Goal: Obtain resource: Download file/media

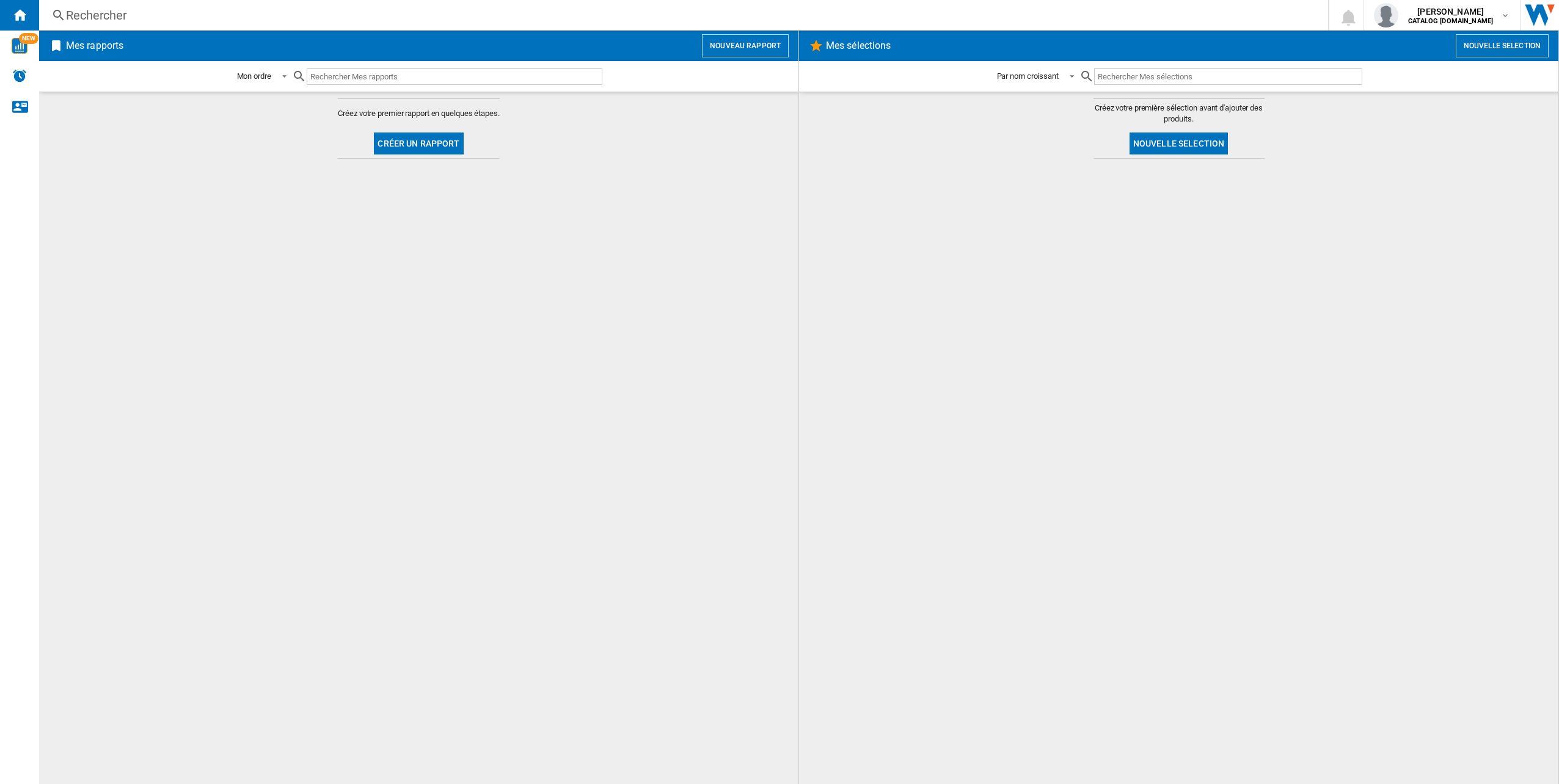
click at [1136, 427] on div at bounding box center [1179, 471] width 735 height 613
click at [780, 42] on button "Nouveau rapport" at bounding box center [745, 46] width 87 height 23
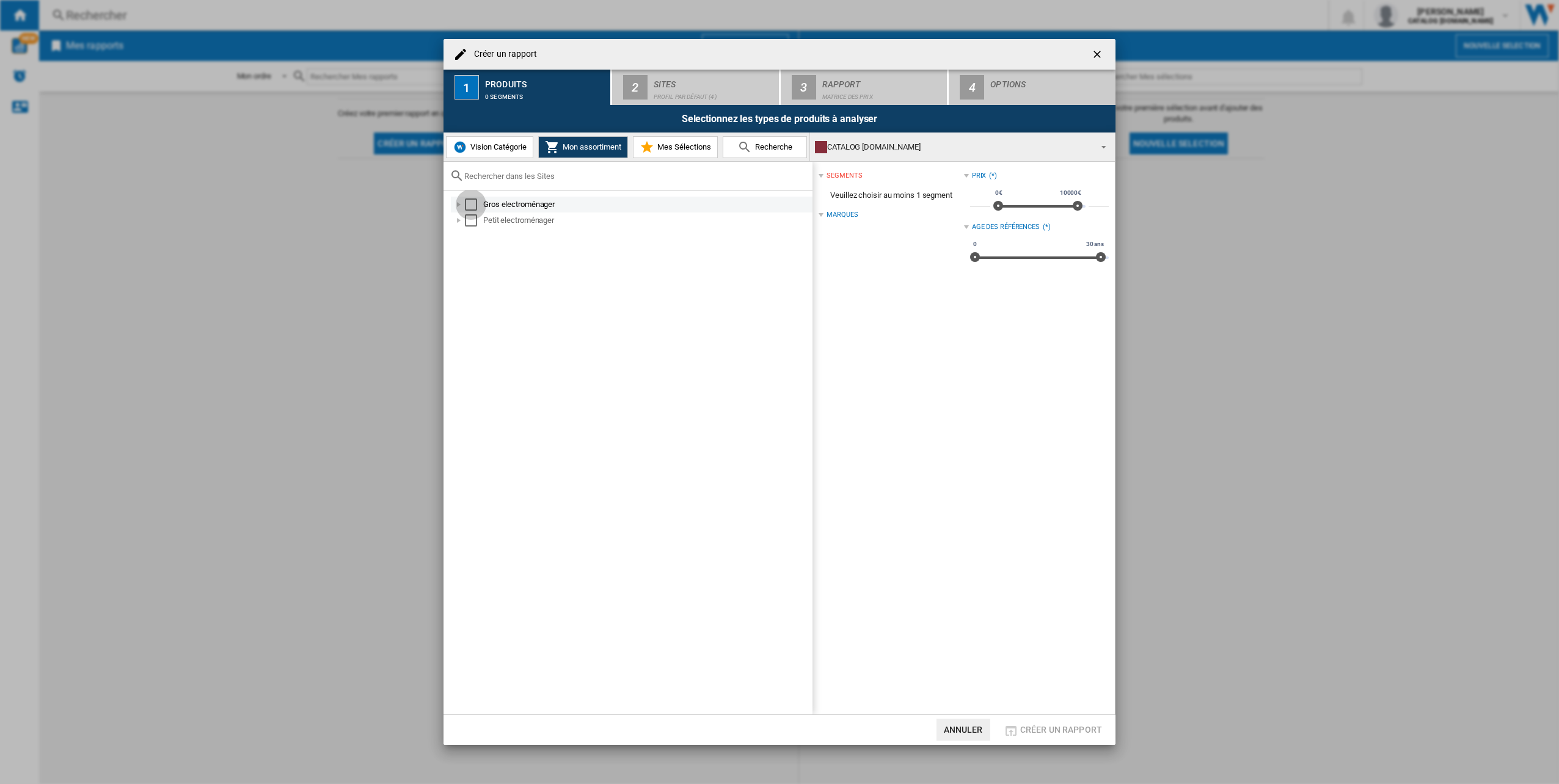
click at [466, 201] on div "Select" at bounding box center [471, 205] width 12 height 12
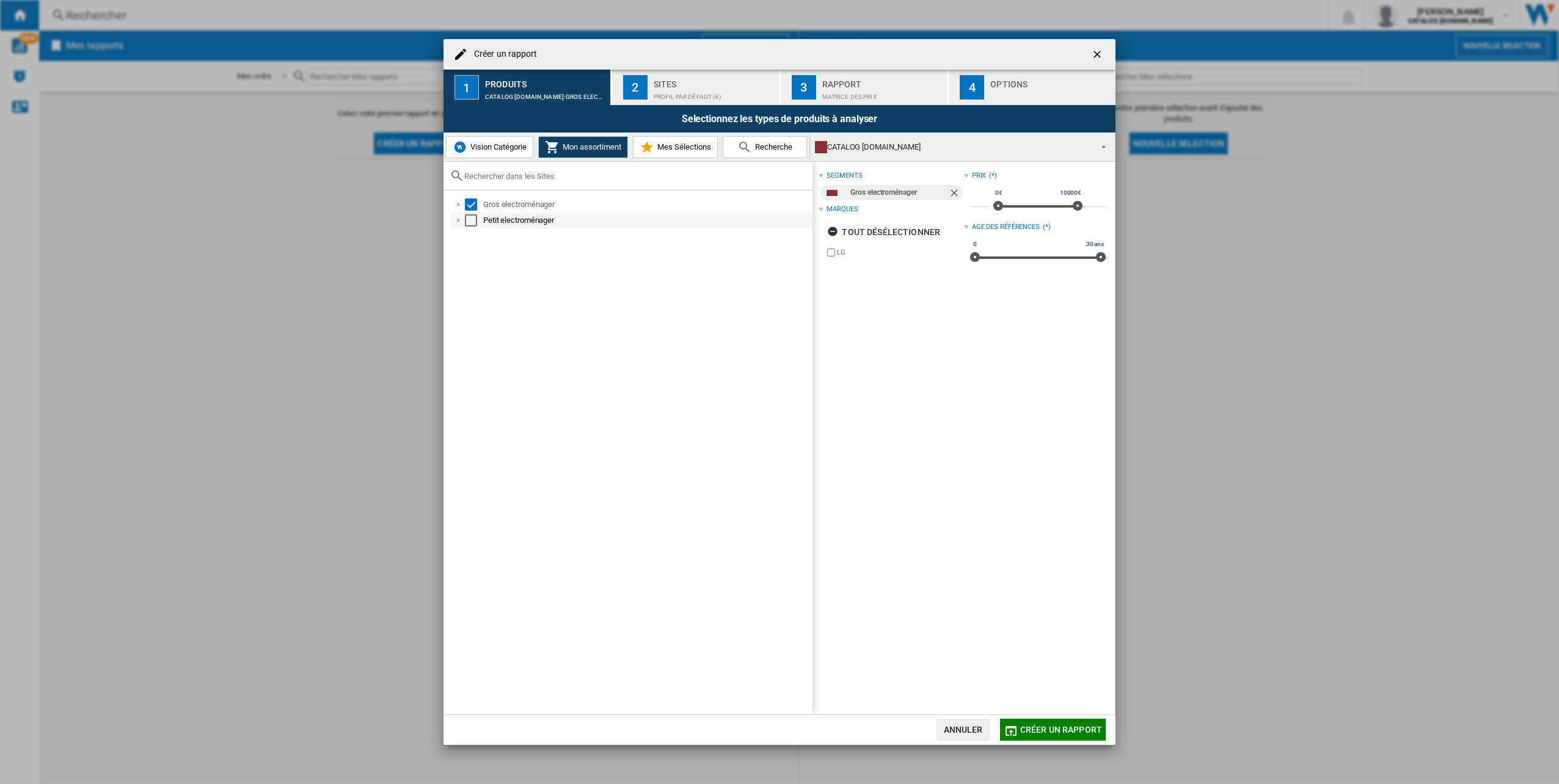
click at [471, 219] on div "Select" at bounding box center [471, 220] width 12 height 12
click at [689, 95] on div "Profil par défaut (4)" at bounding box center [713, 94] width 120 height 13
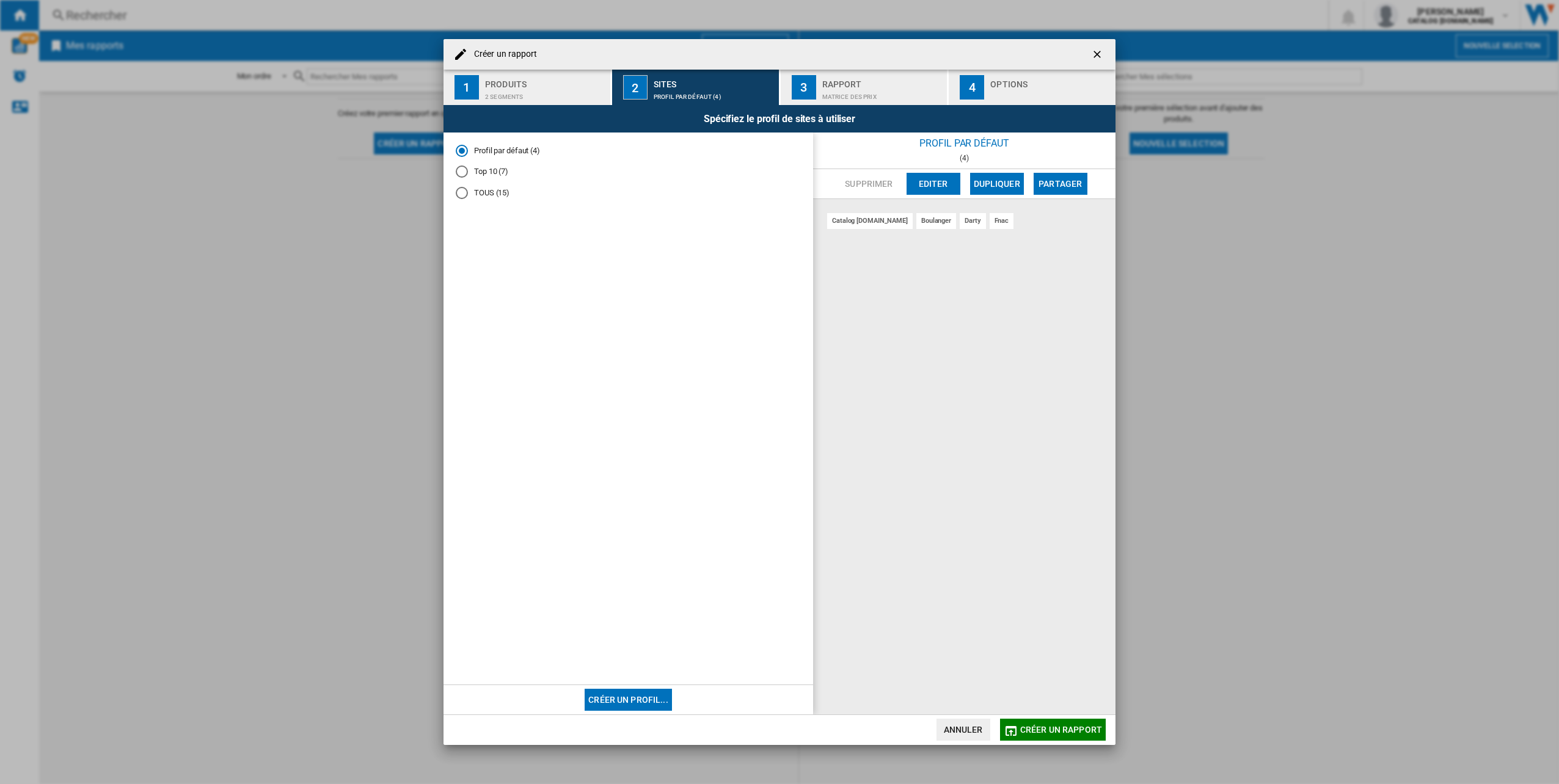
click at [472, 169] on md-radio-button "Top 10 (7)" at bounding box center [629, 172] width 346 height 11
click at [865, 87] on div "Rapport" at bounding box center [882, 81] width 120 height 13
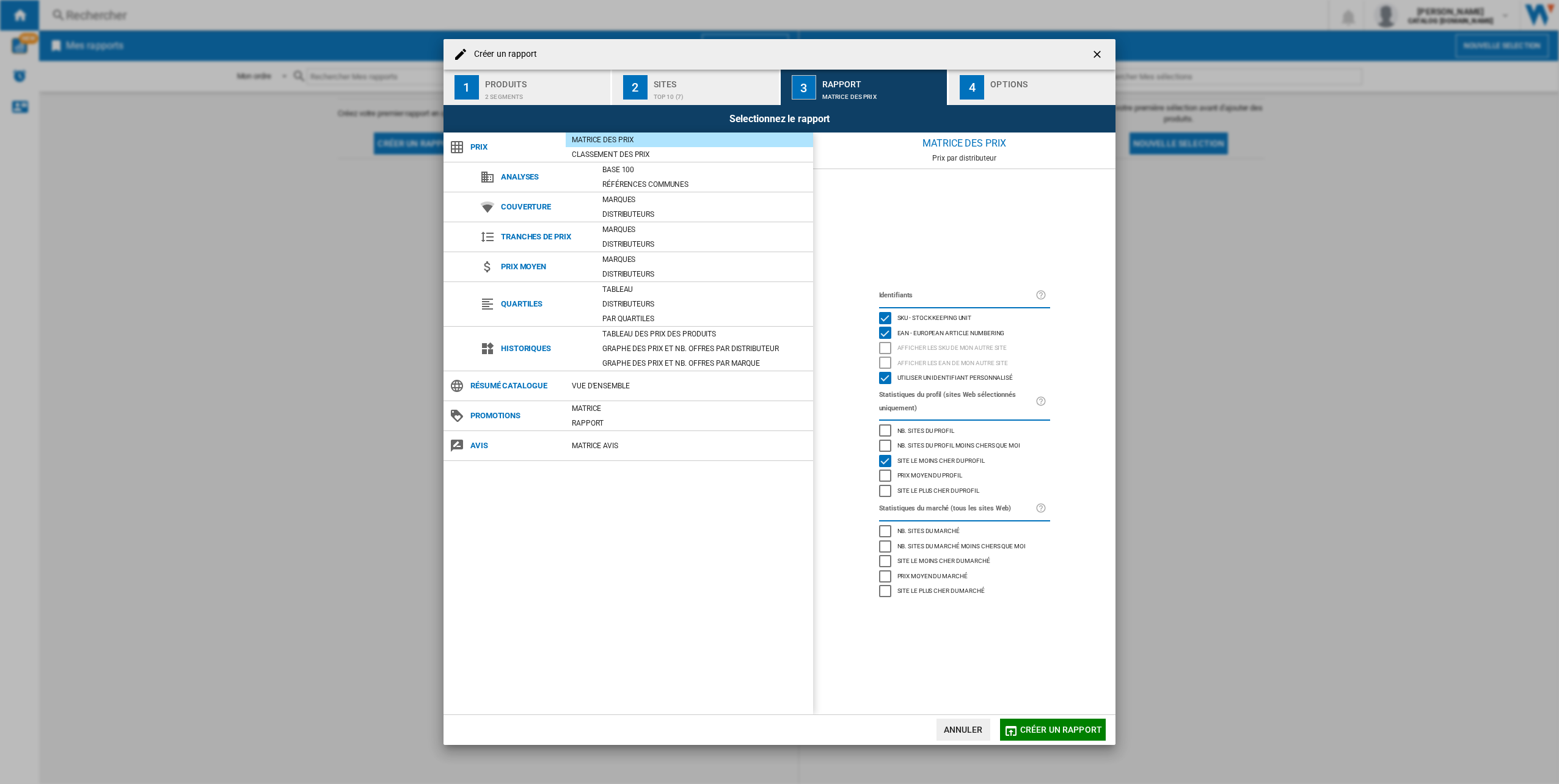
click at [991, 95] on div "button" at bounding box center [1051, 94] width 120 height 13
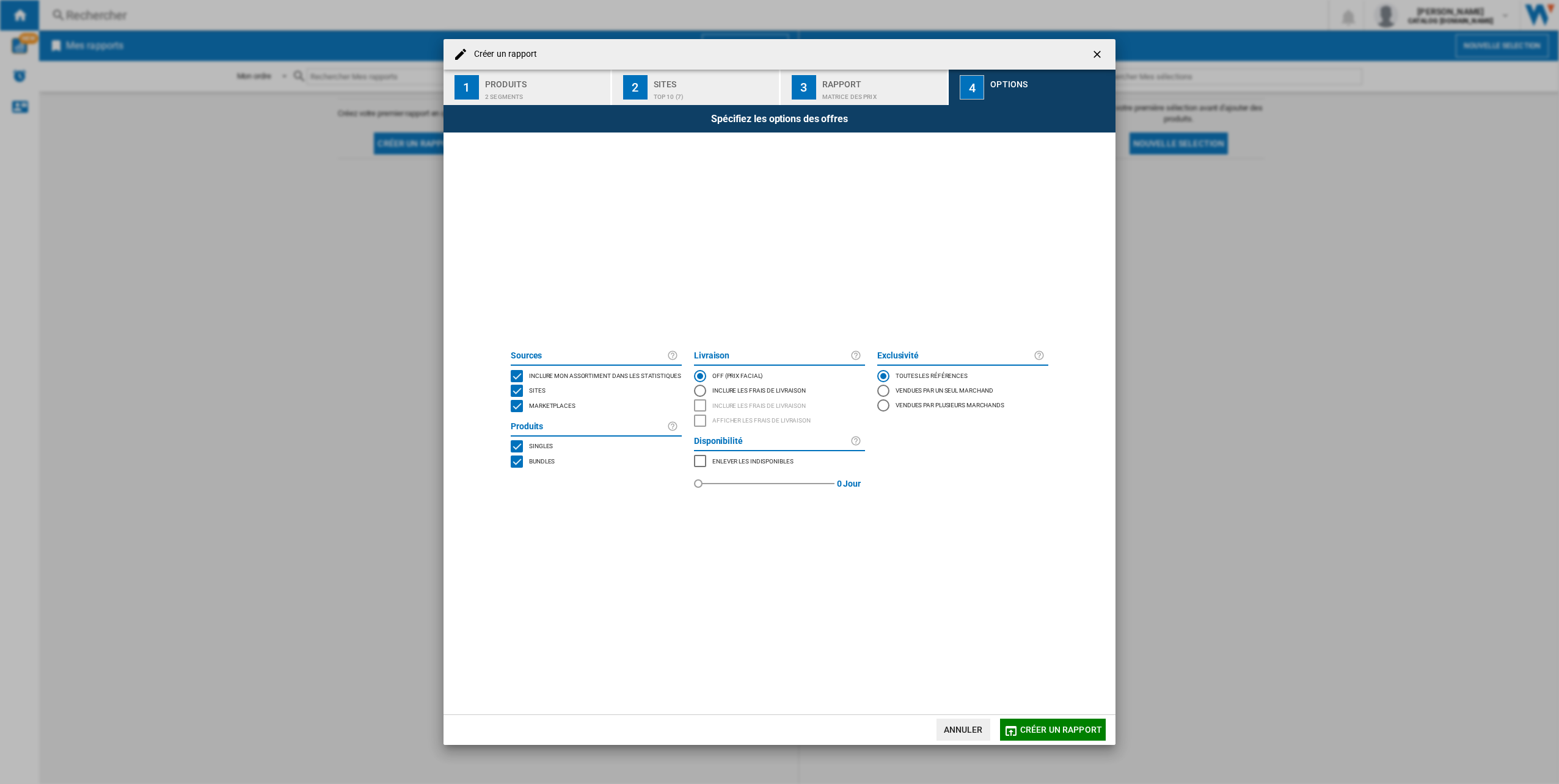
click at [513, 404] on div "MARKETPLACES" at bounding box center [517, 406] width 12 height 12
click at [1055, 727] on span "Créer un rapport" at bounding box center [1061, 730] width 82 height 10
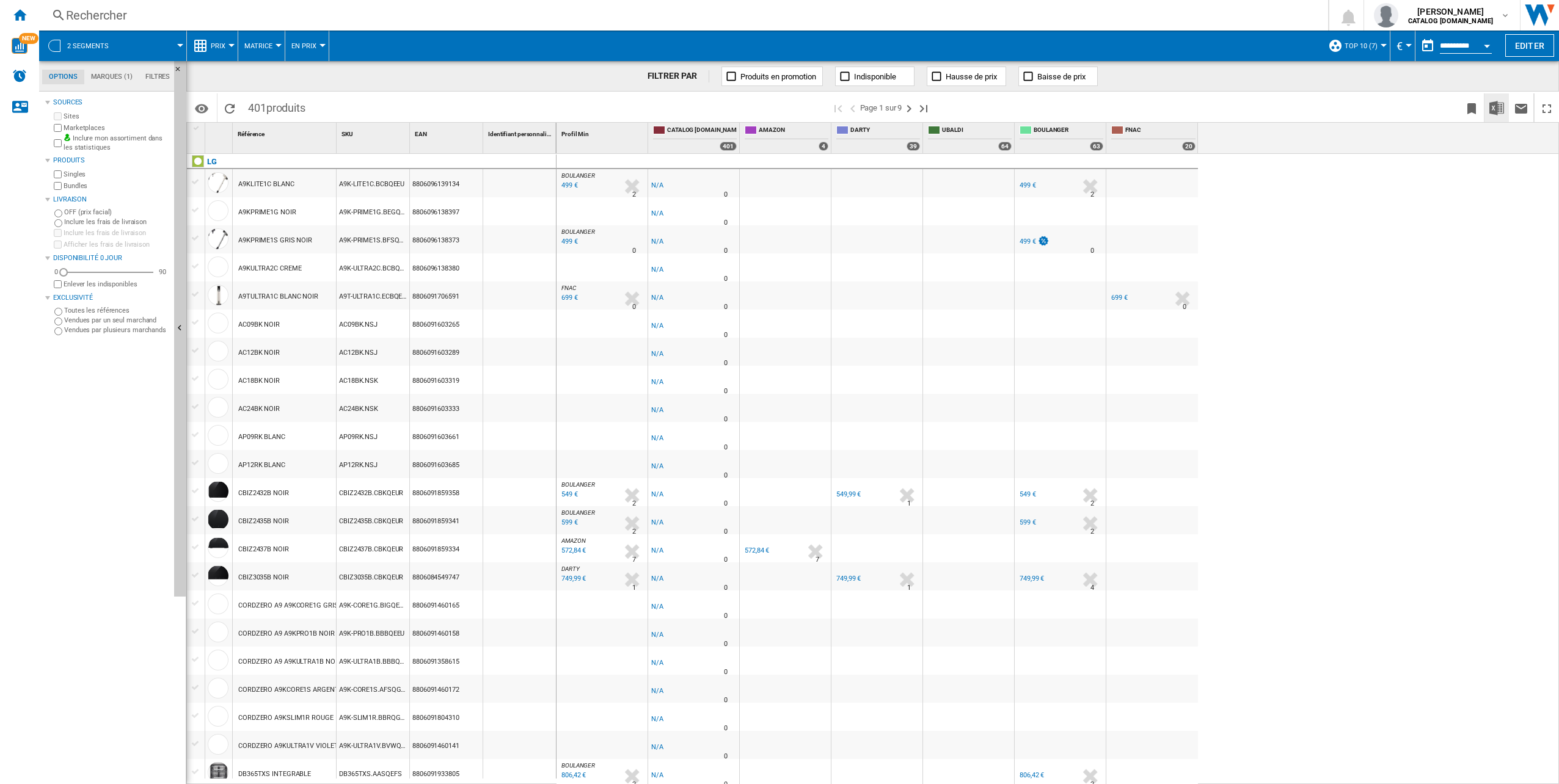
click at [1507, 106] on button "Télécharger au format Excel" at bounding box center [1497, 107] width 25 height 29
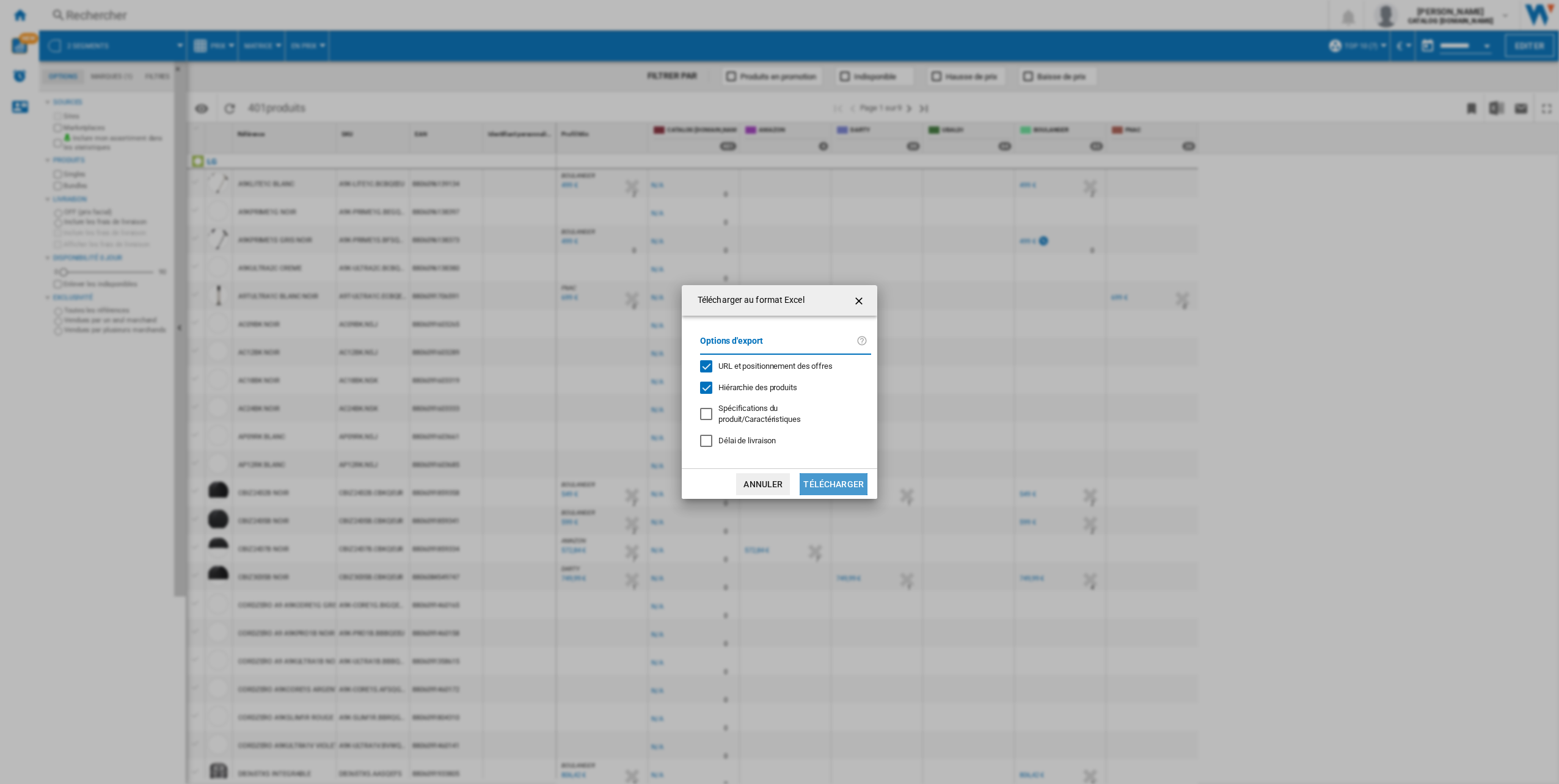
click at [835, 489] on button "Télécharger" at bounding box center [834, 484] width 68 height 22
